Goal: Information Seeking & Learning: Learn about a topic

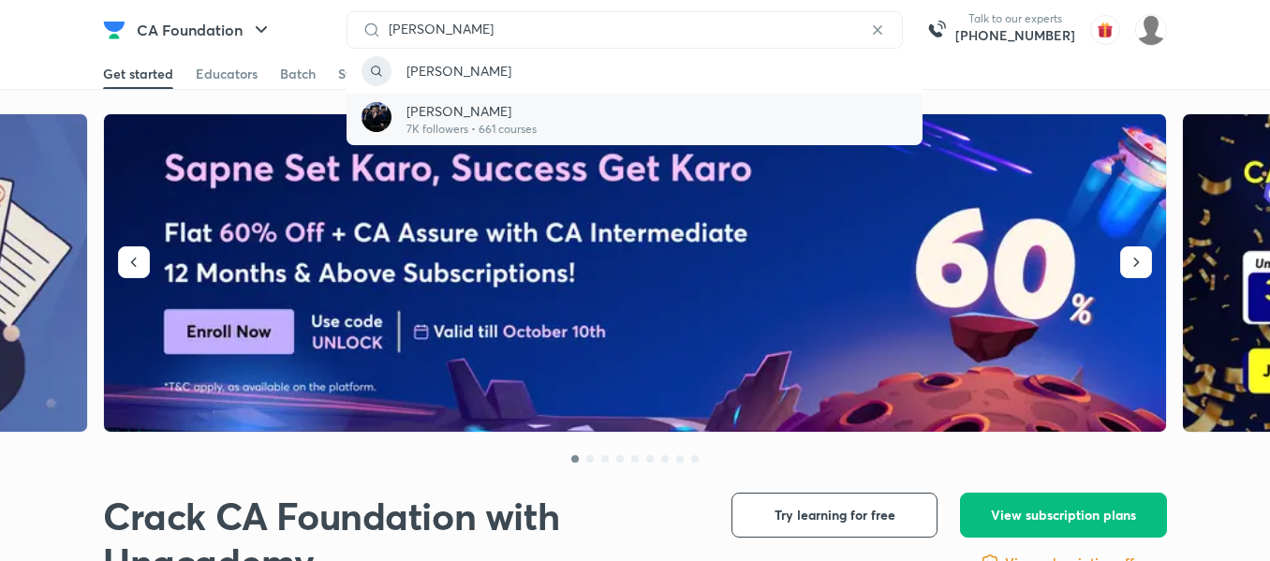
type input "arvind tuli"
click at [461, 121] on p "7K followers • 661 courses" at bounding box center [472, 129] width 130 height 17
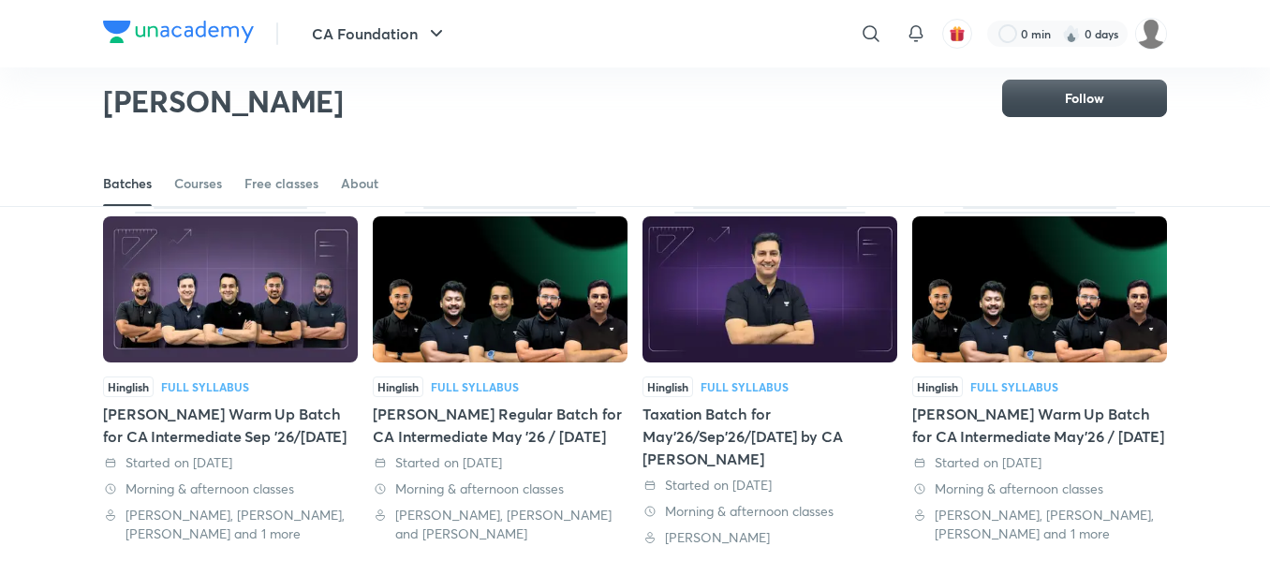
scroll to position [117, 0]
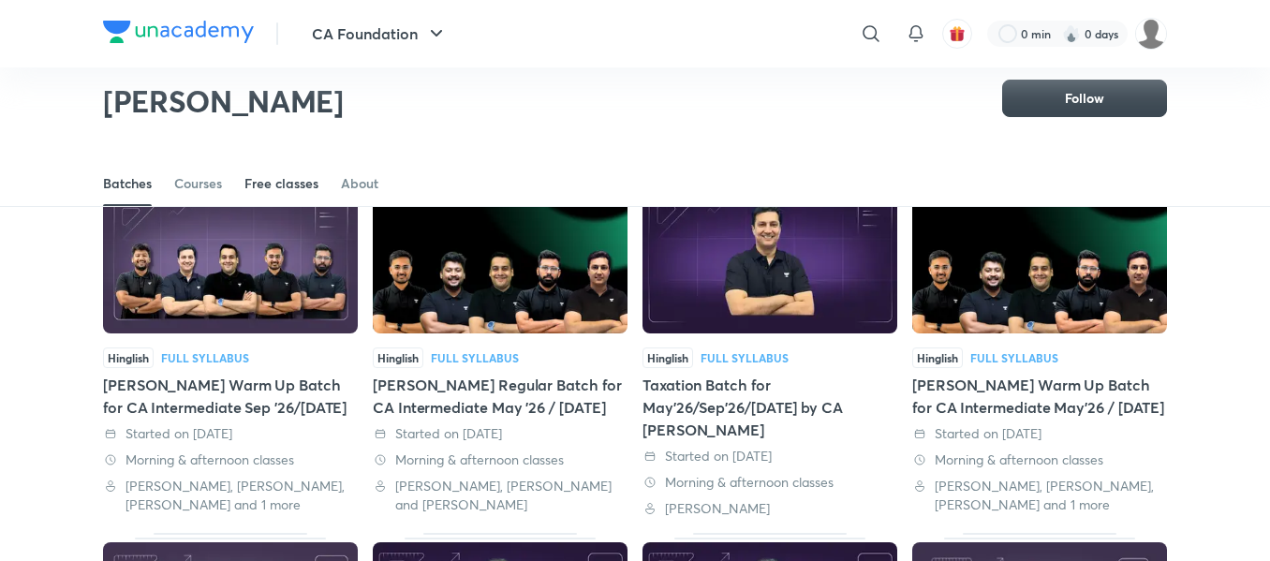
click at [308, 185] on div "Free classes" at bounding box center [282, 183] width 74 height 19
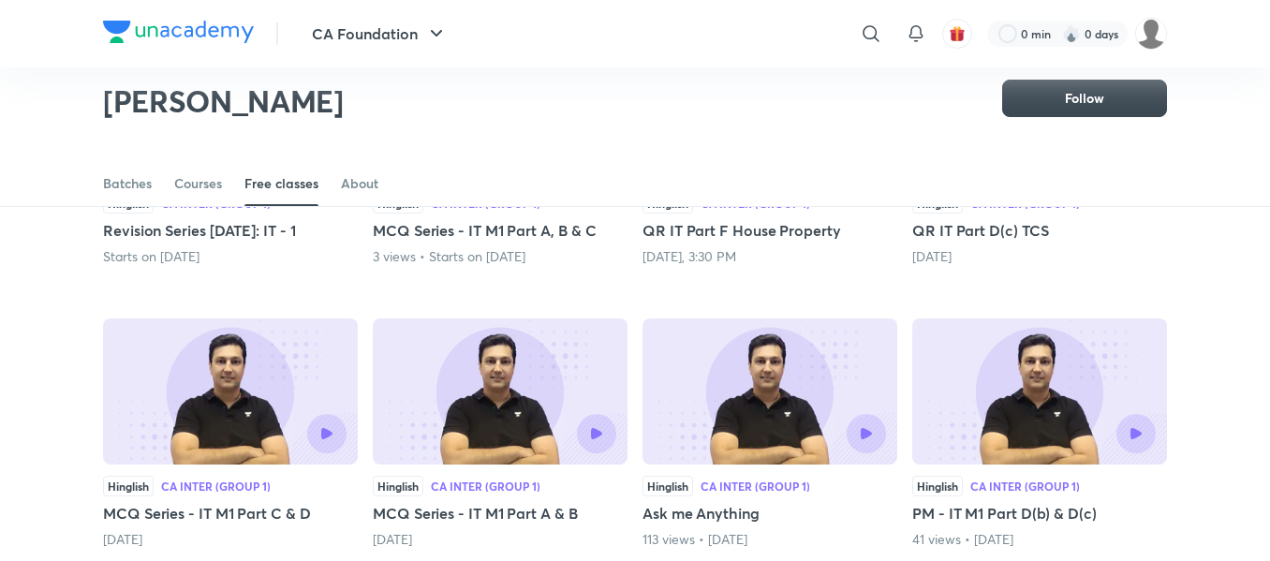
scroll to position [258, 0]
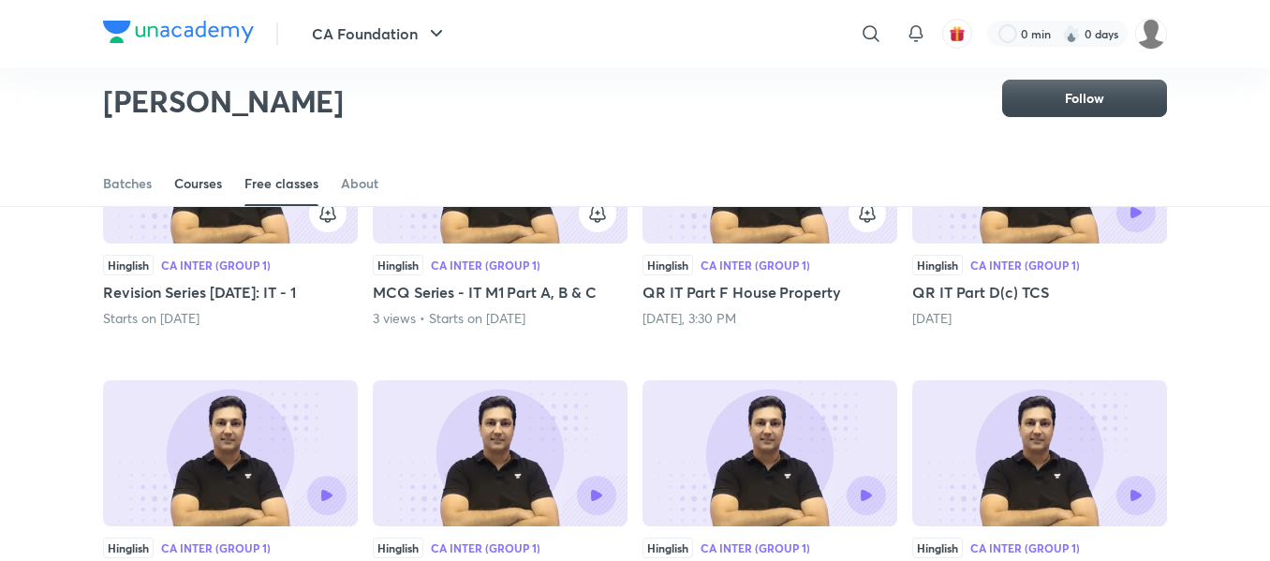
click at [200, 185] on div "Courses" at bounding box center [198, 183] width 48 height 19
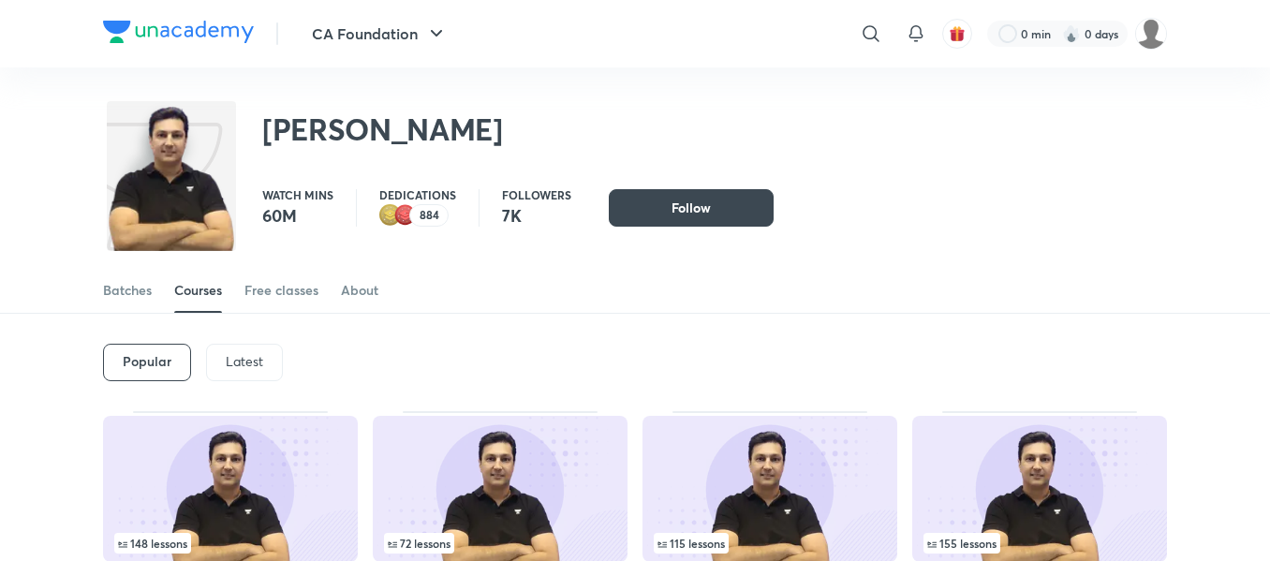
click at [200, 185] on img at bounding box center [171, 179] width 129 height 148
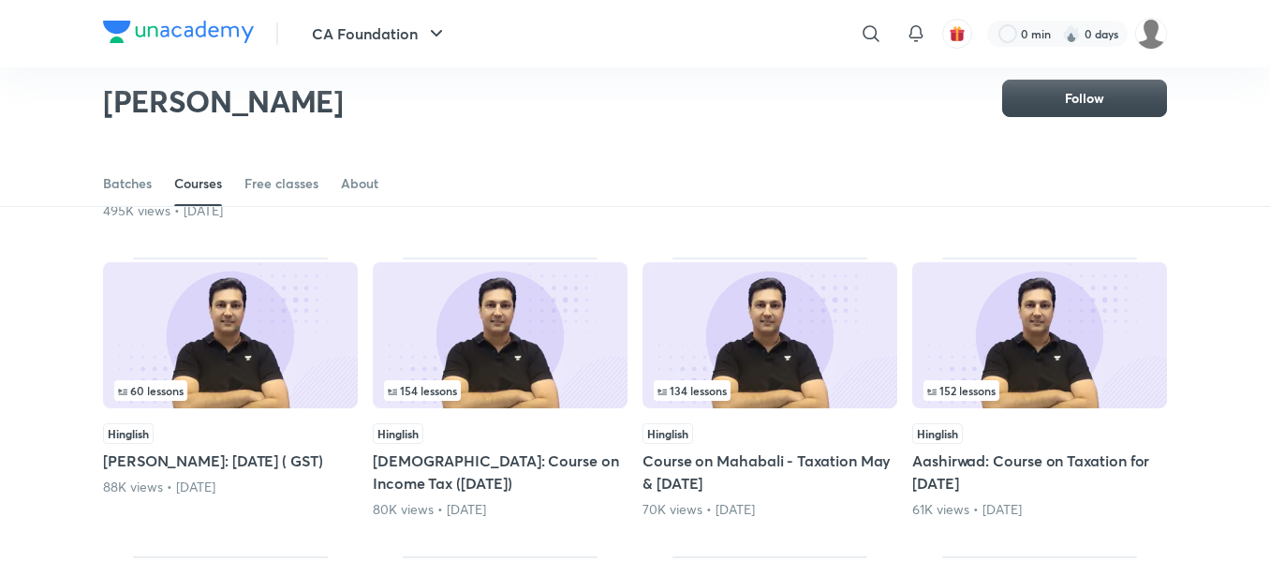
scroll to position [419, 0]
click at [289, 186] on div "Free classes" at bounding box center [282, 183] width 74 height 19
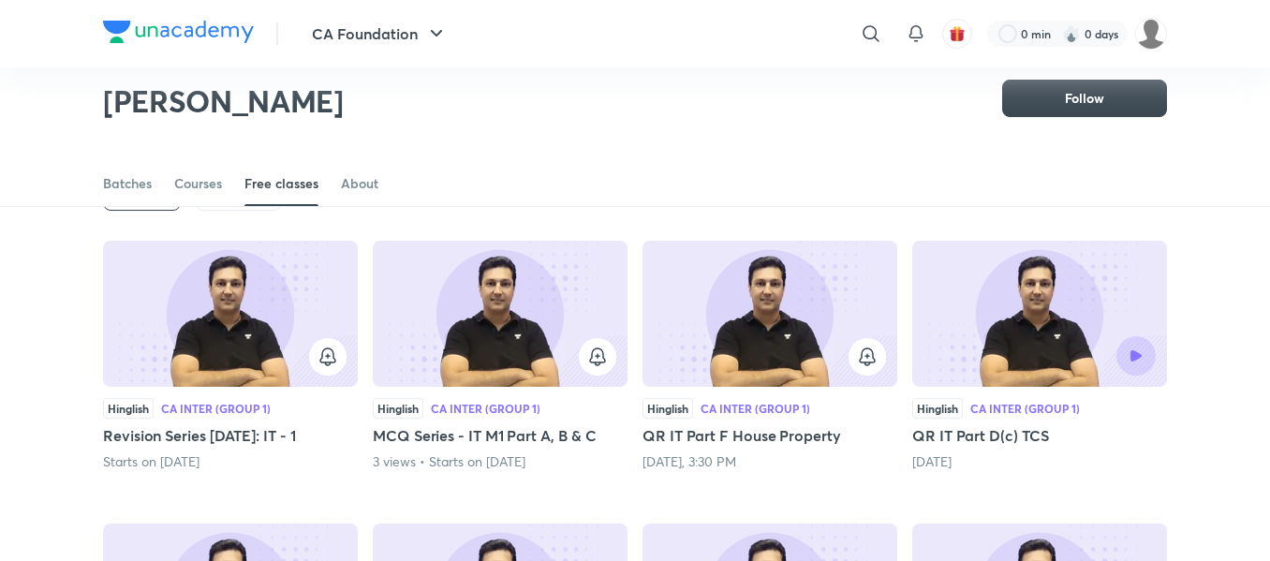
scroll to position [115, 0]
click at [128, 181] on div "Batches" at bounding box center [127, 183] width 49 height 19
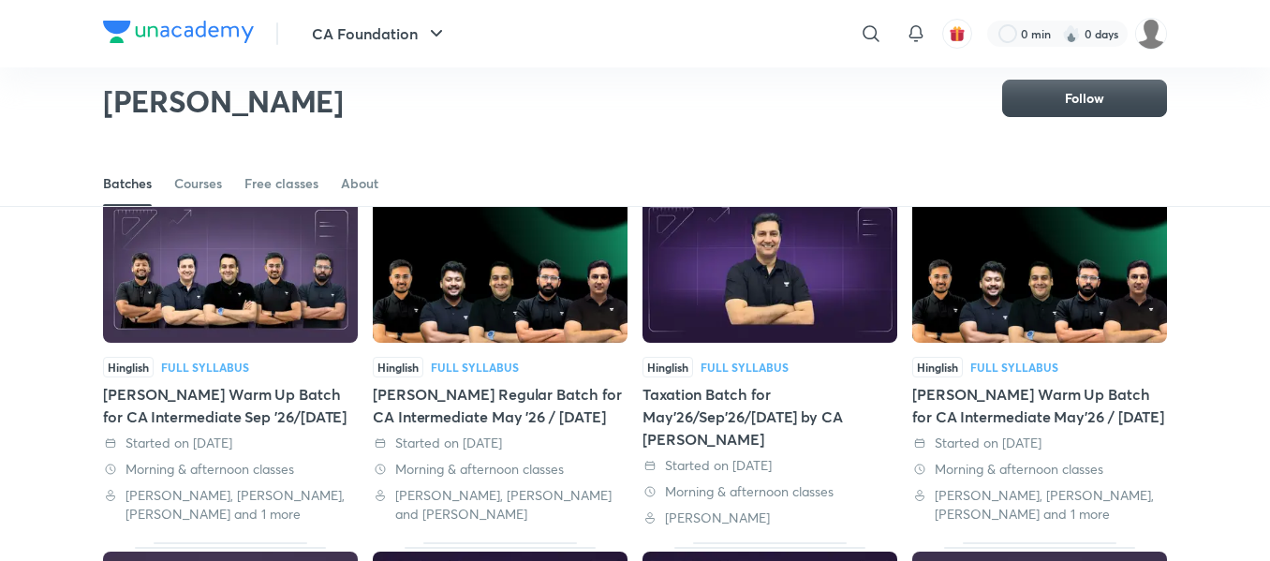
scroll to position [110, 0]
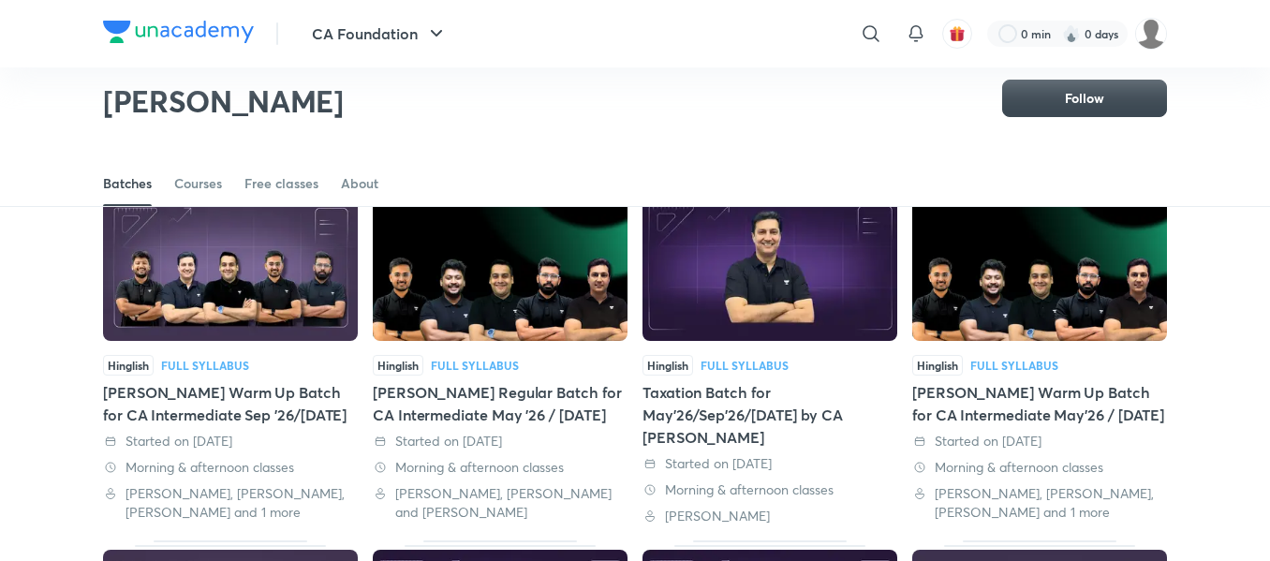
click at [187, 402] on div "Sankalp Warm Up Batch for CA Intermediate Sep '26/Jan'27" at bounding box center [230, 403] width 255 height 45
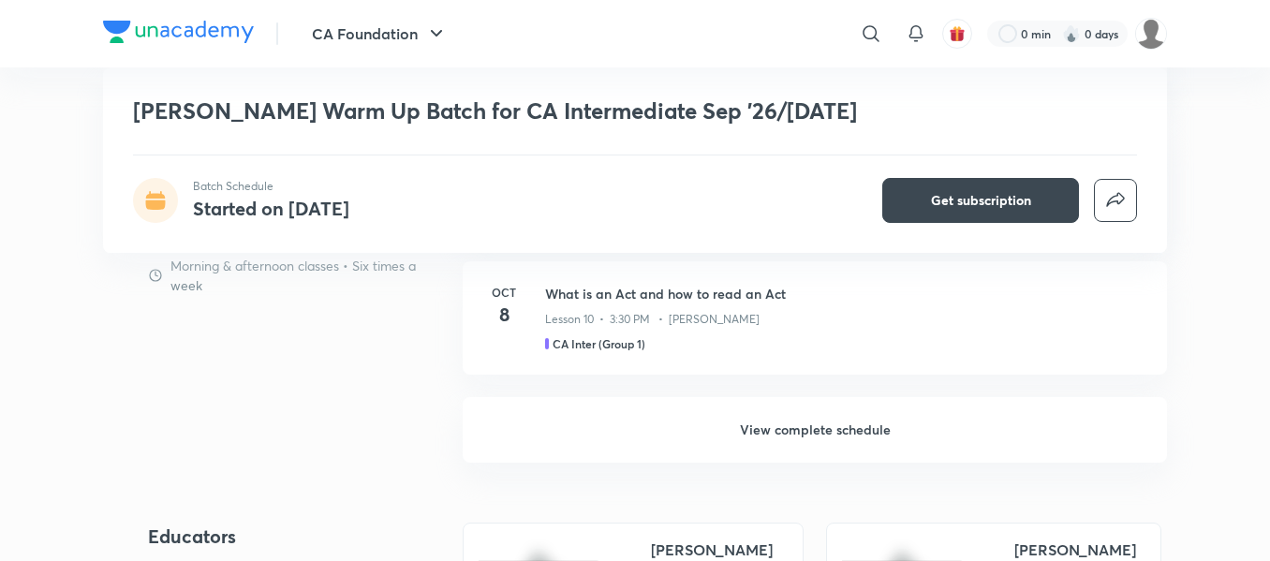
scroll to position [1557, 0]
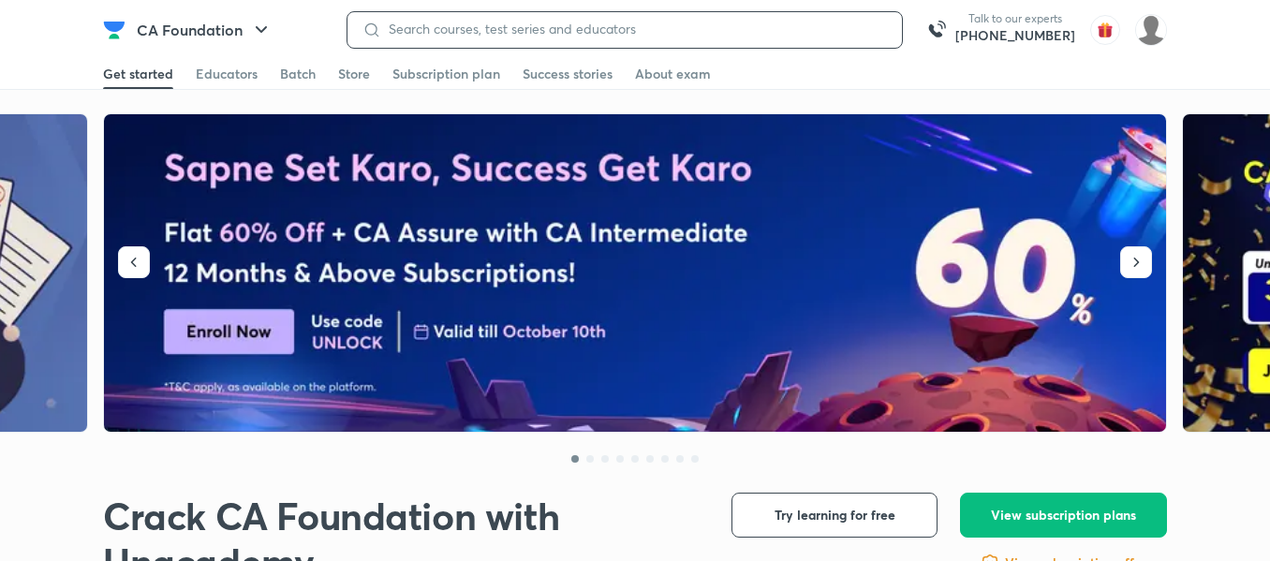
click at [392, 22] on input at bounding box center [634, 29] width 506 height 15
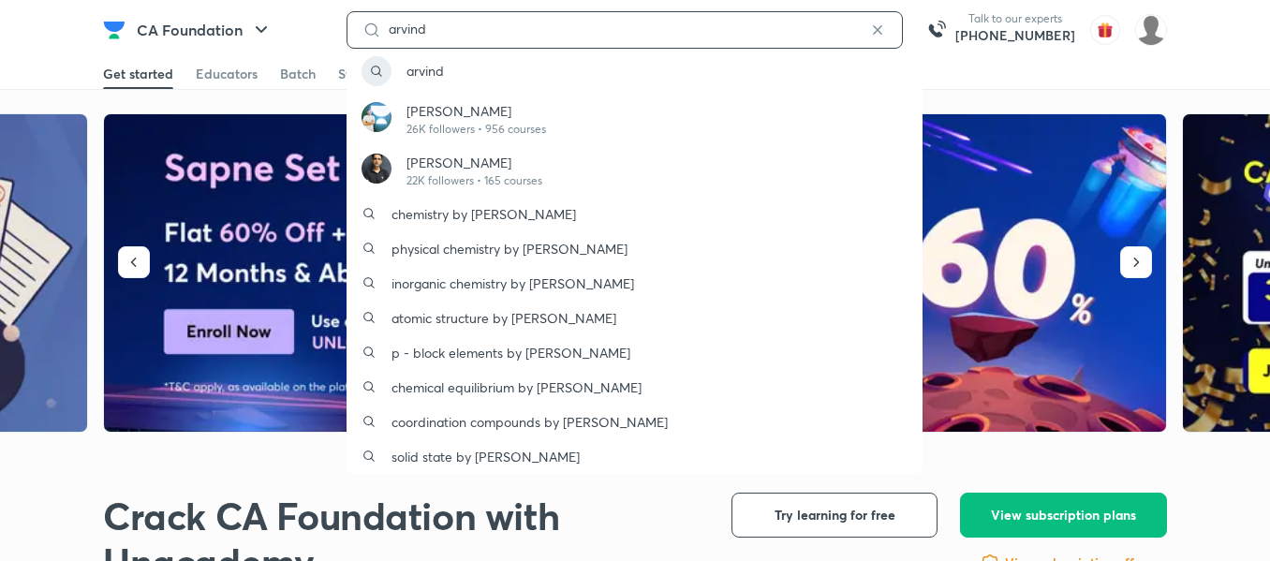
click at [448, 36] on input "arvind" at bounding box center [624, 29] width 487 height 15
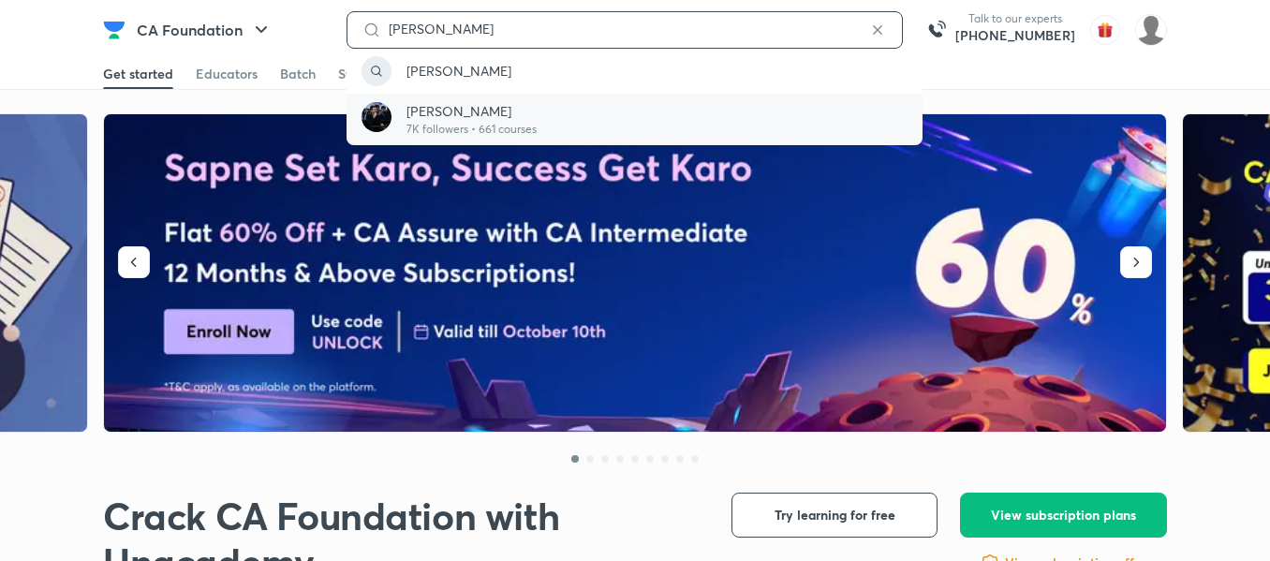
type input "arvind tuli"
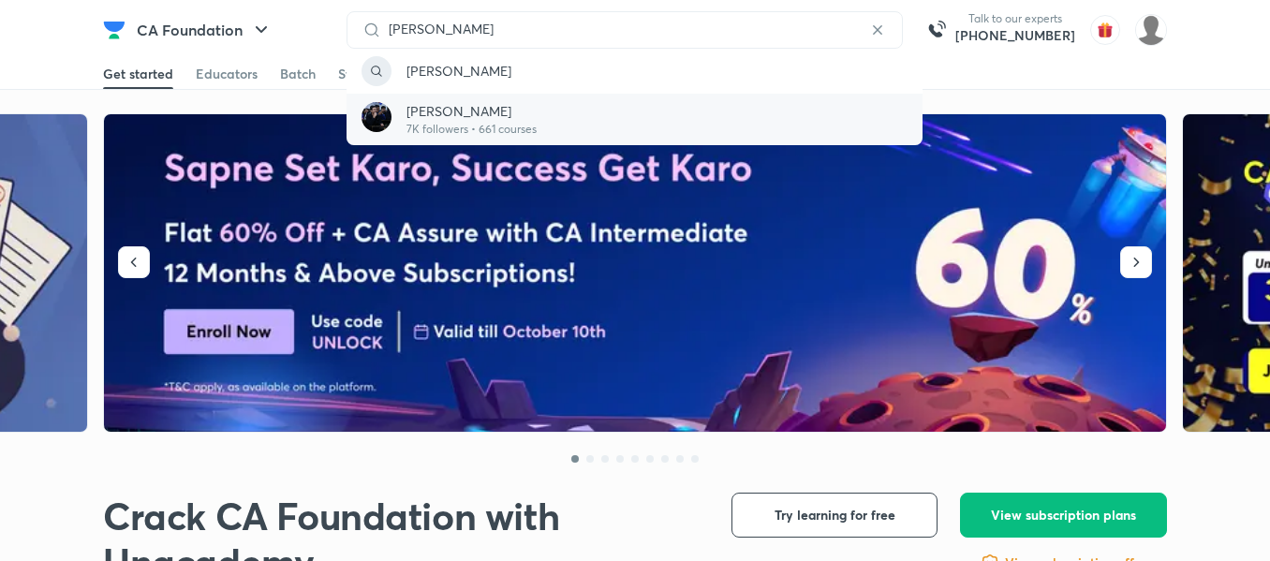
click at [445, 123] on p "7K followers • 661 courses" at bounding box center [472, 129] width 130 height 17
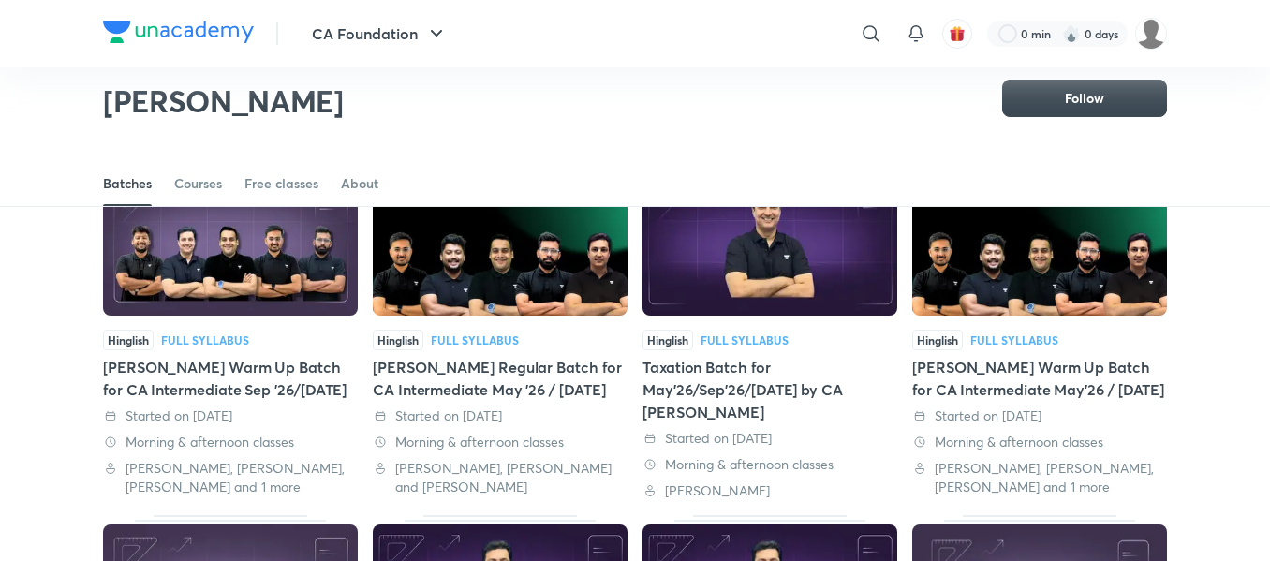
scroll to position [80, 0]
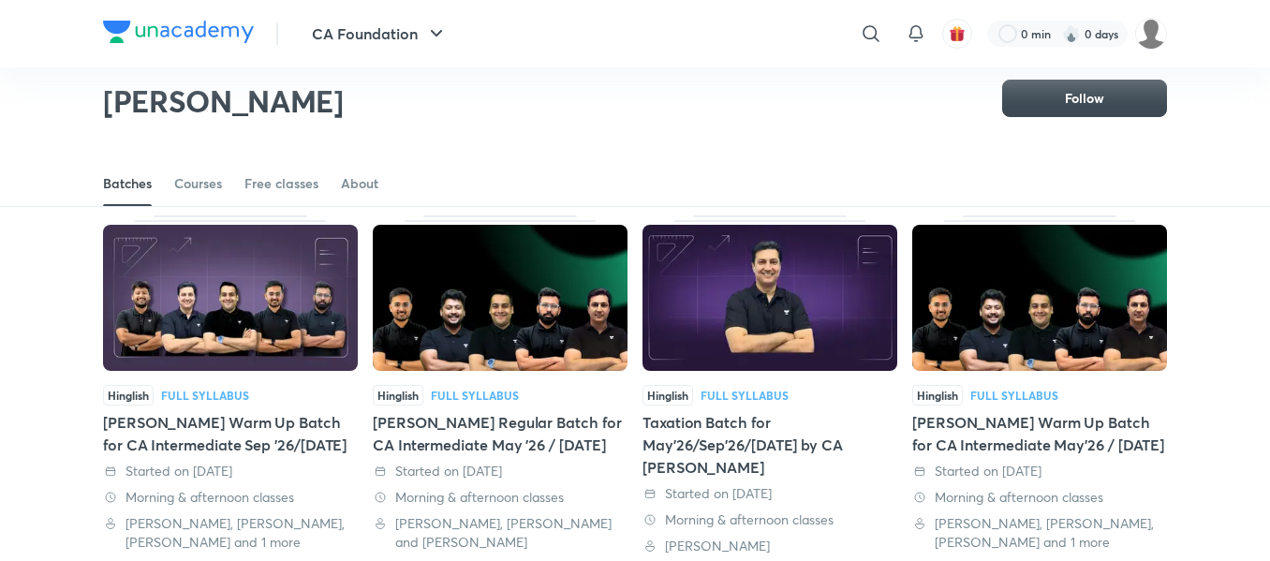
click at [207, 308] on img at bounding box center [230, 298] width 255 height 146
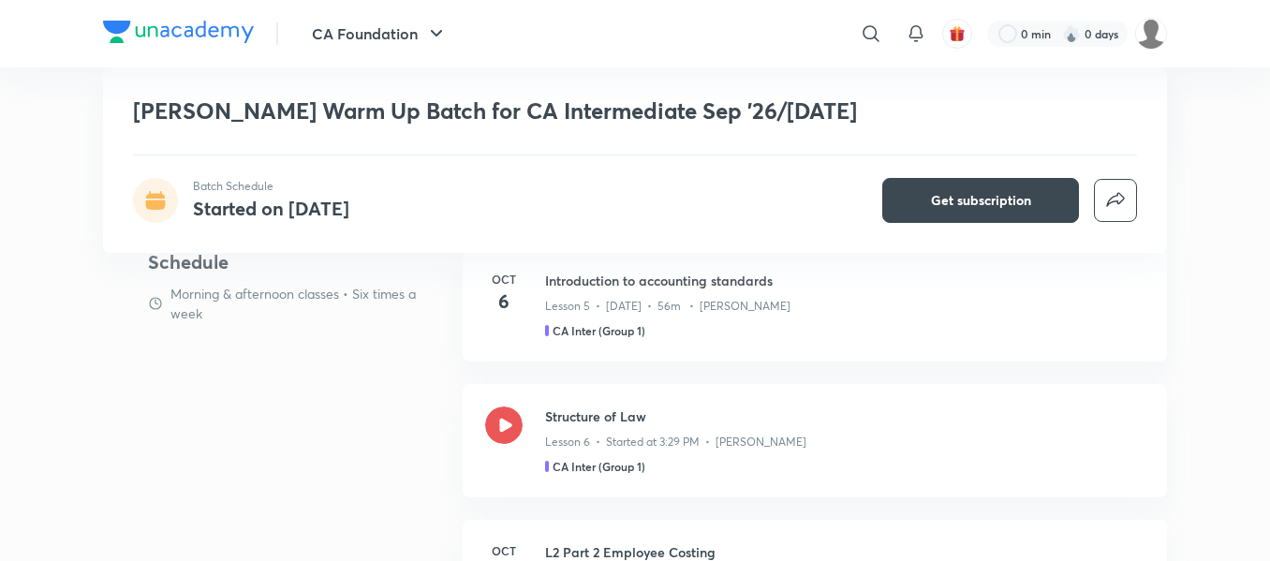
scroll to position [891, 0]
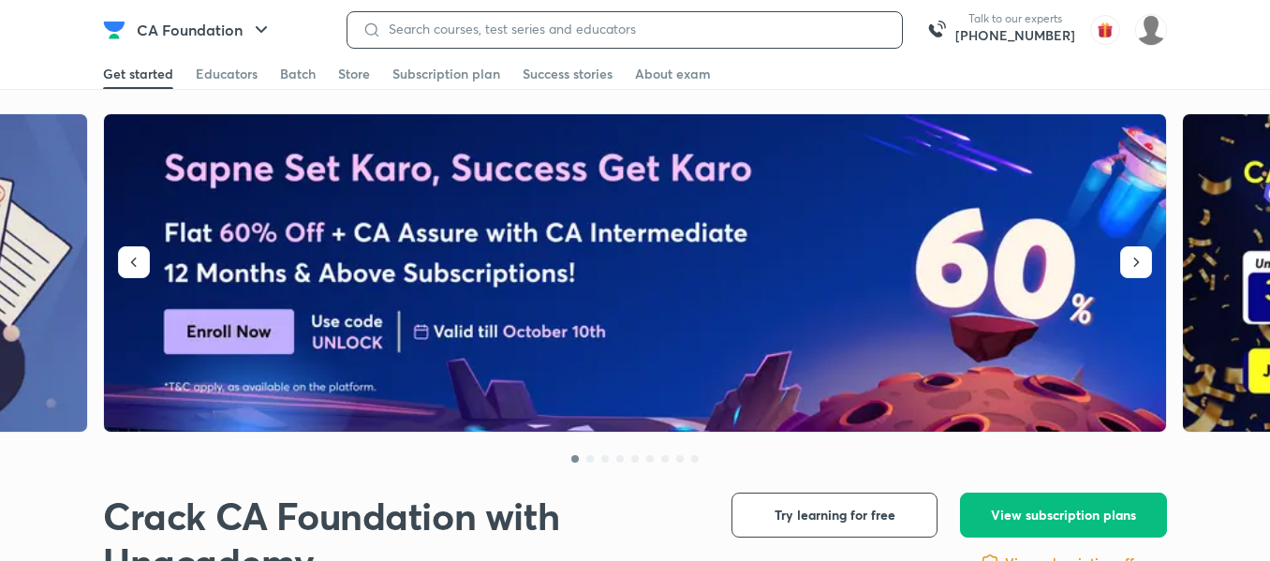
click at [468, 33] on input at bounding box center [634, 29] width 506 height 15
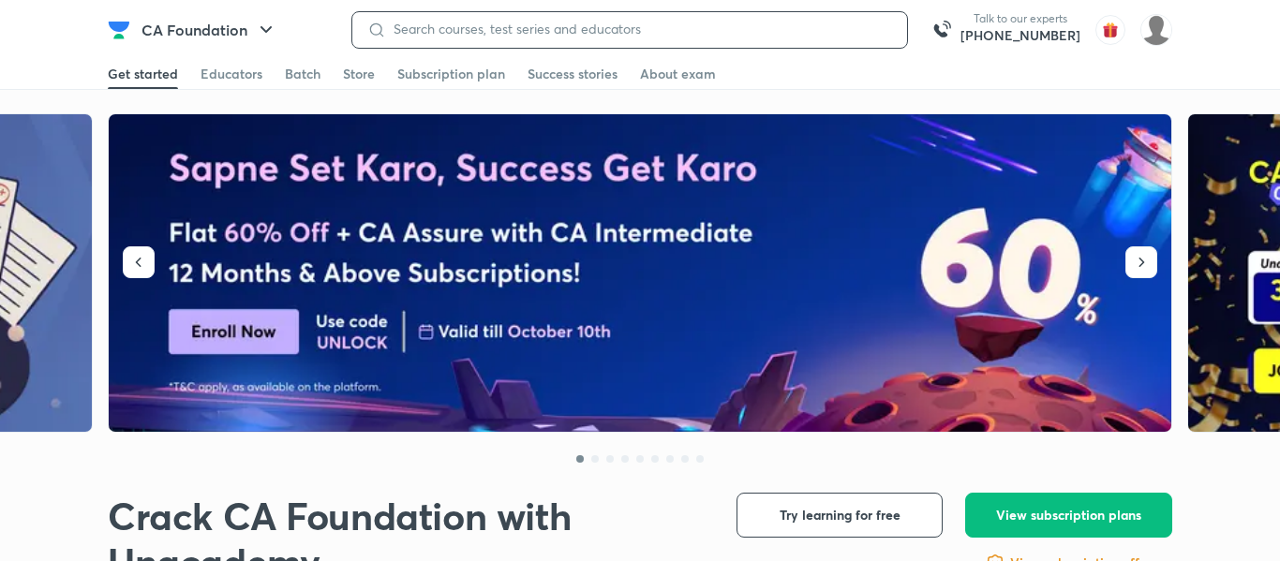
click at [468, 33] on input at bounding box center [639, 29] width 506 height 15
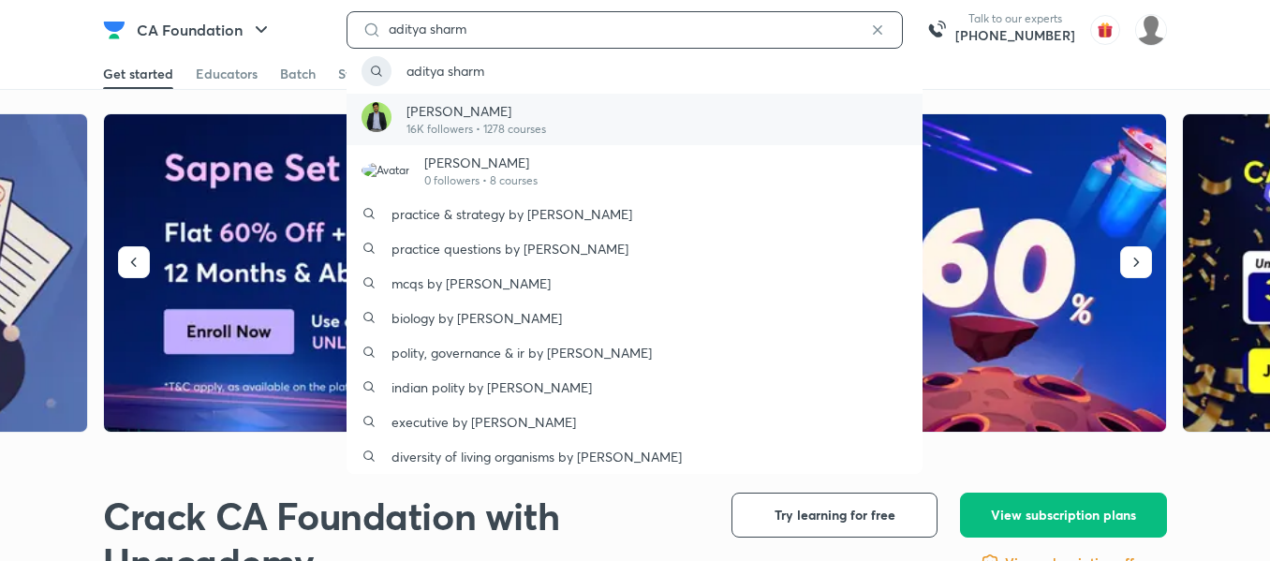
type input "aditya sharm"
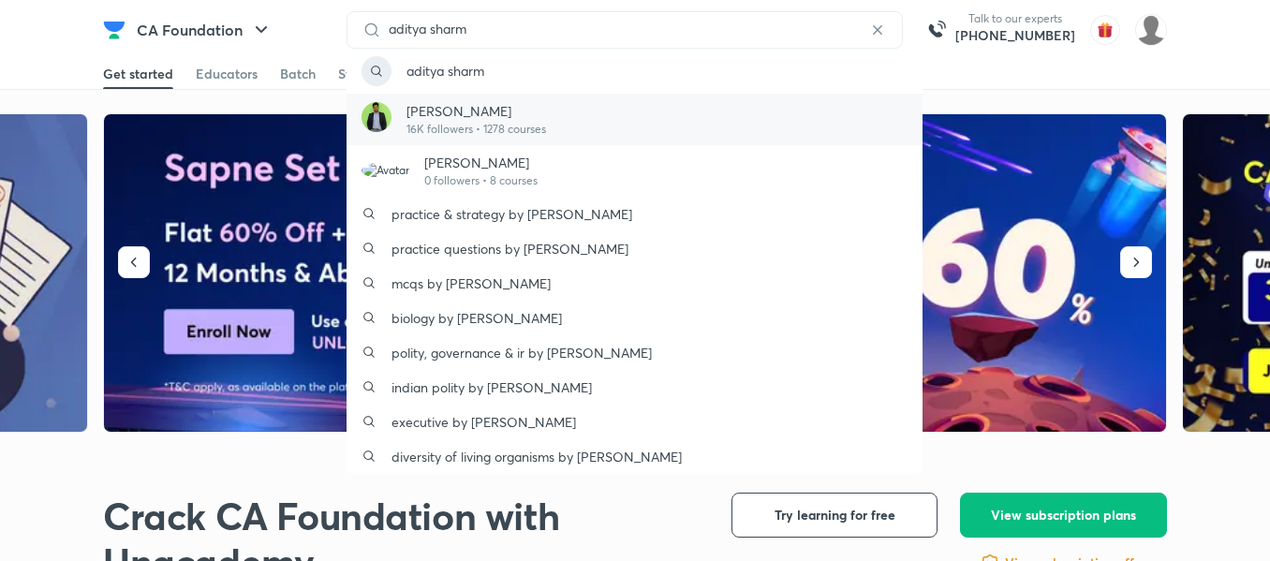
click at [475, 129] on p "16K followers • 1278 courses" at bounding box center [477, 129] width 140 height 17
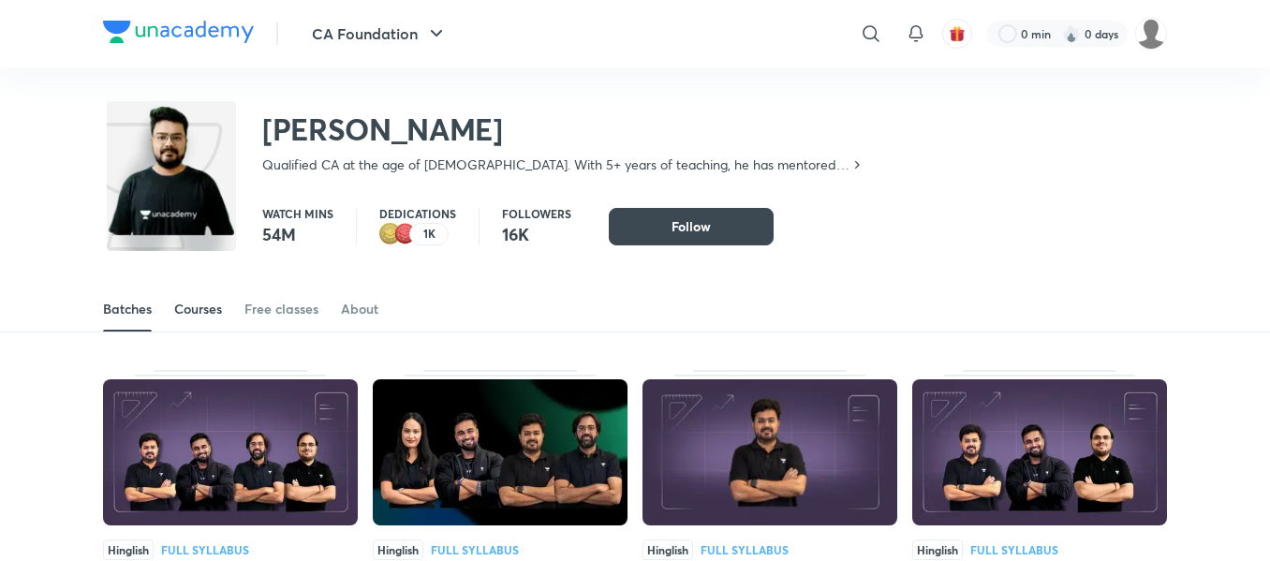
click at [190, 304] on div "Courses" at bounding box center [198, 309] width 48 height 19
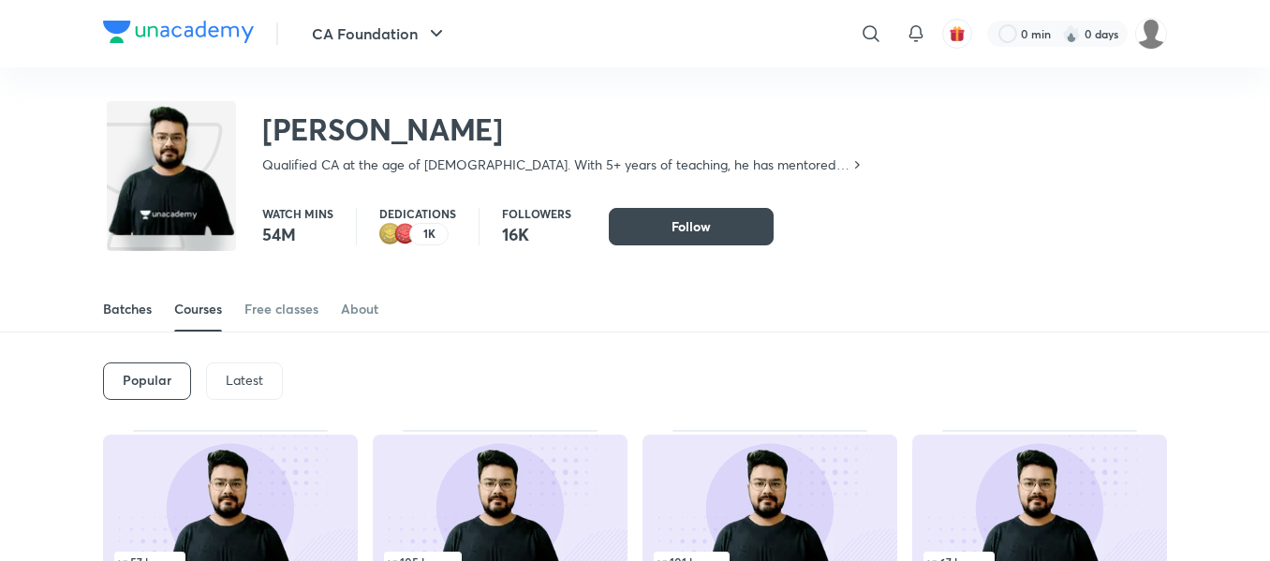
click at [124, 312] on div "Batches" at bounding box center [127, 309] width 49 height 19
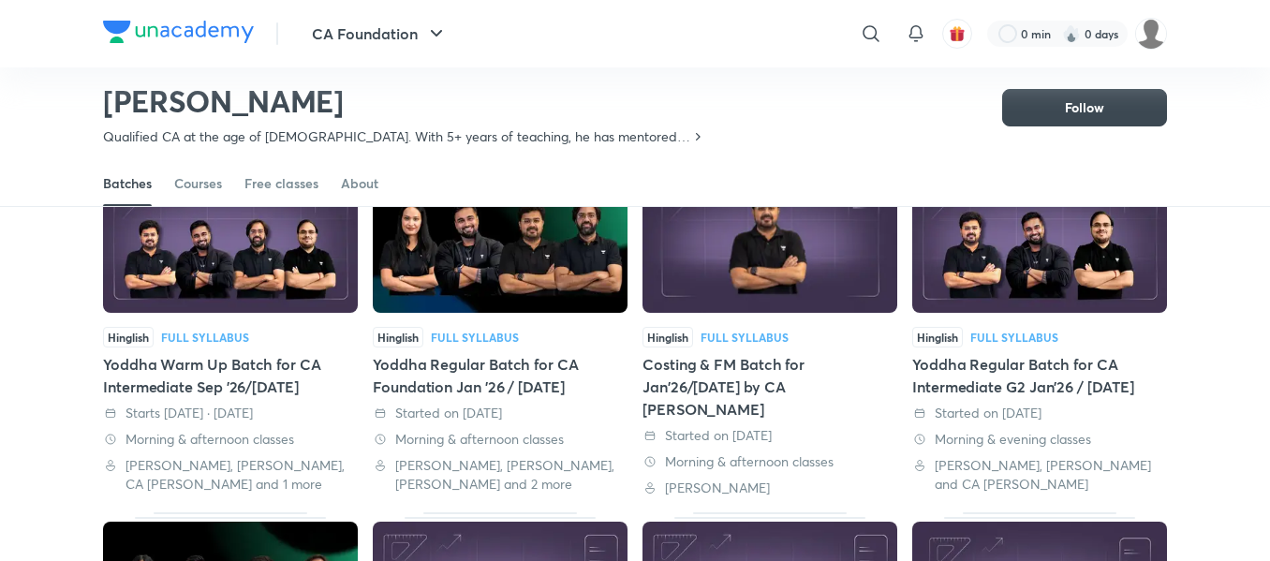
scroll to position [157, 0]
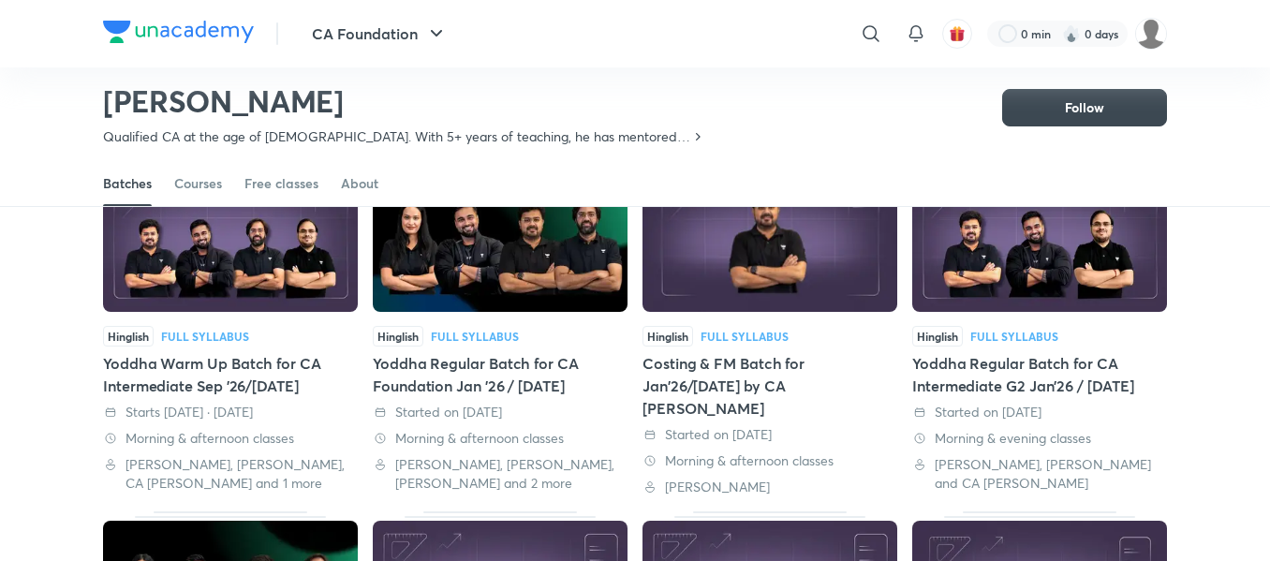
click at [168, 381] on div "Yoddha Warm Up Batch for CA Intermediate Sep '26/[DATE]" at bounding box center [230, 374] width 255 height 45
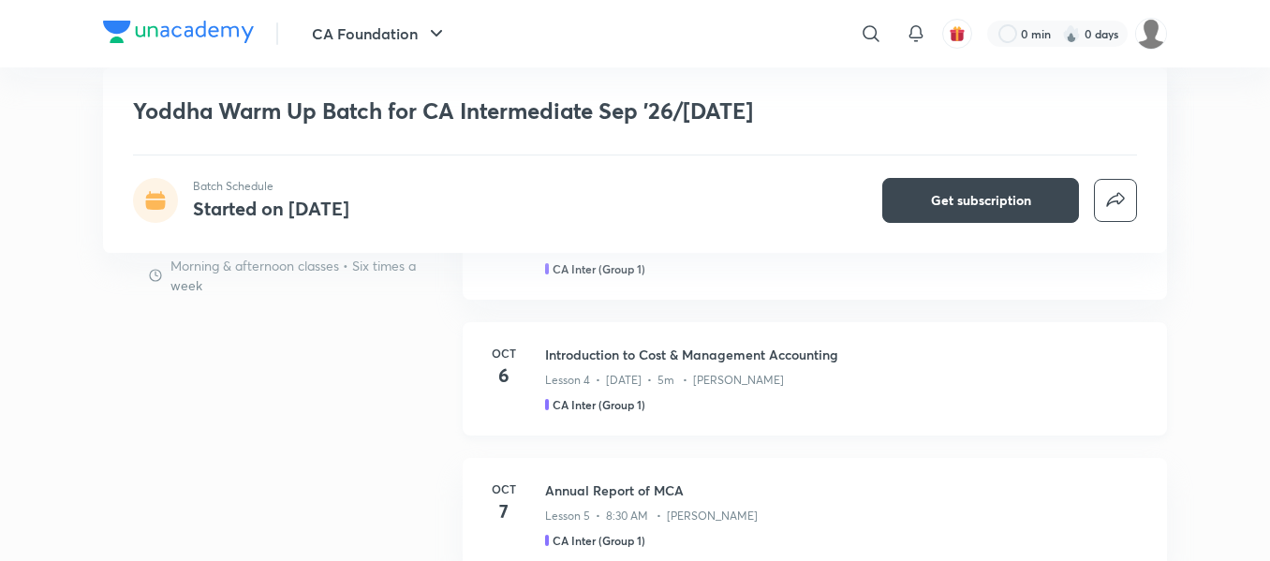
scroll to position [1197, 0]
click at [507, 366] on h4 "6" at bounding box center [503, 375] width 37 height 28
click at [571, 386] on p "Lesson 4 • [DATE] • 5m • [PERSON_NAME]" at bounding box center [664, 379] width 239 height 17
click at [582, 337] on div "[DATE] Introduction to Cost & Management Accounting Lesson 4 • [DATE] • 5m • [P…" at bounding box center [815, 377] width 705 height 113
click at [582, 336] on div "[DATE] Introduction to Cost & Management Accounting Lesson 4 • [DATE] • 5m • [P…" at bounding box center [815, 377] width 705 height 113
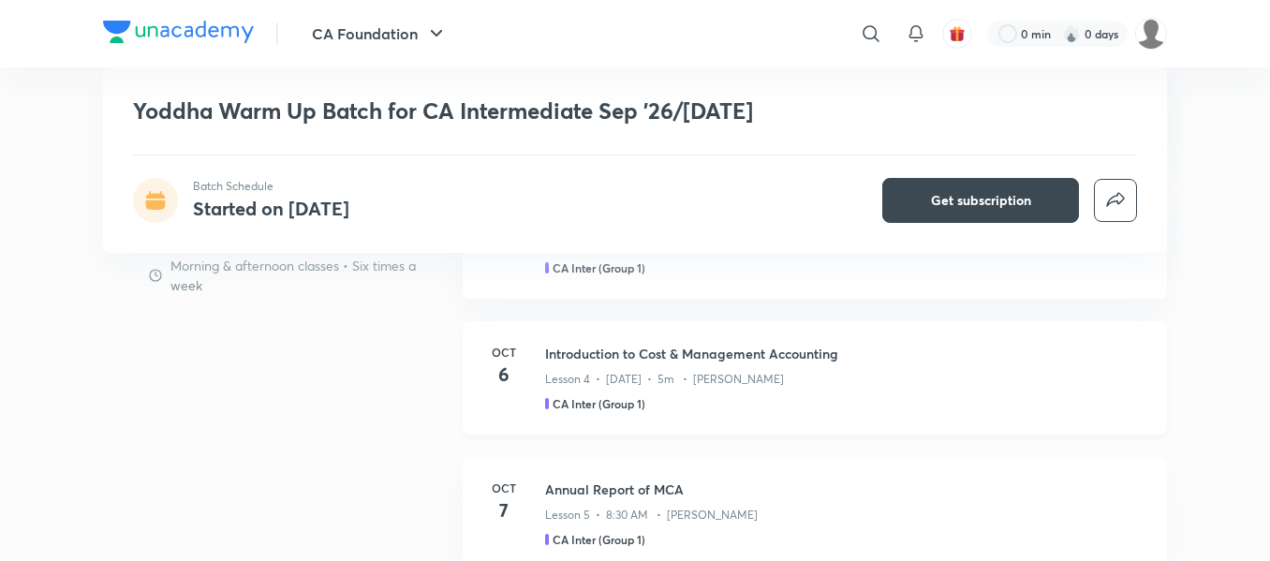
click at [582, 336] on div "[DATE] Introduction to Cost & Management Accounting Lesson 4 • [DATE] • 5m • [P…" at bounding box center [815, 377] width 705 height 113
click at [550, 371] on p "Lesson 4 • [DATE] • 5m • [PERSON_NAME]" at bounding box center [664, 379] width 239 height 17
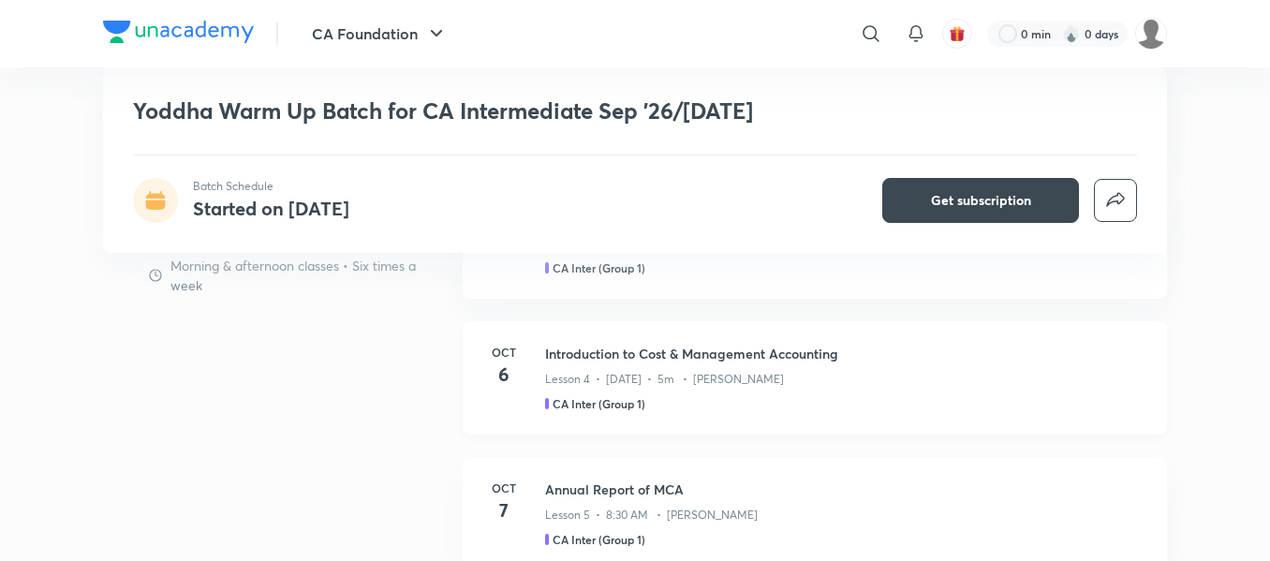
click at [550, 371] on p "Lesson 4 • [DATE] • 5m • [PERSON_NAME]" at bounding box center [664, 379] width 239 height 17
